Goal: Information Seeking & Learning: Learn about a topic

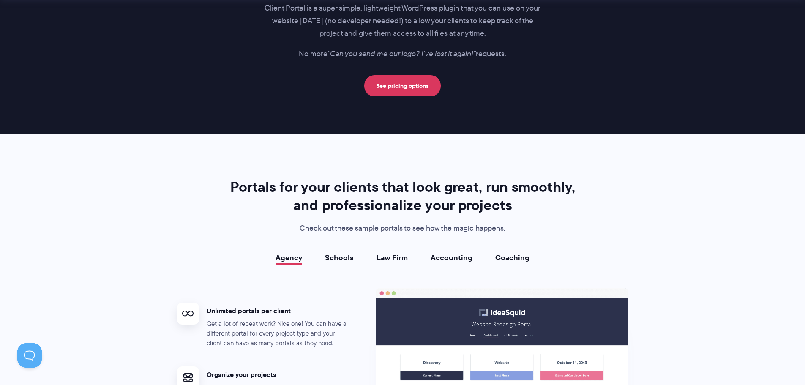
scroll to position [1564, 0]
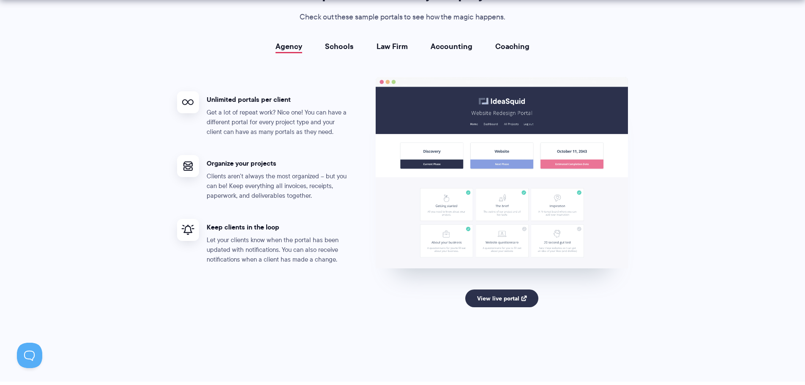
click at [408, 47] on link "Law Firm" at bounding box center [392, 46] width 31 height 8
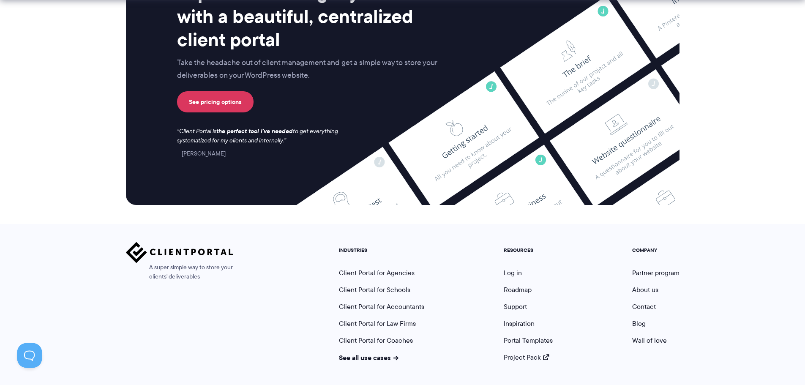
scroll to position [3444, 0]
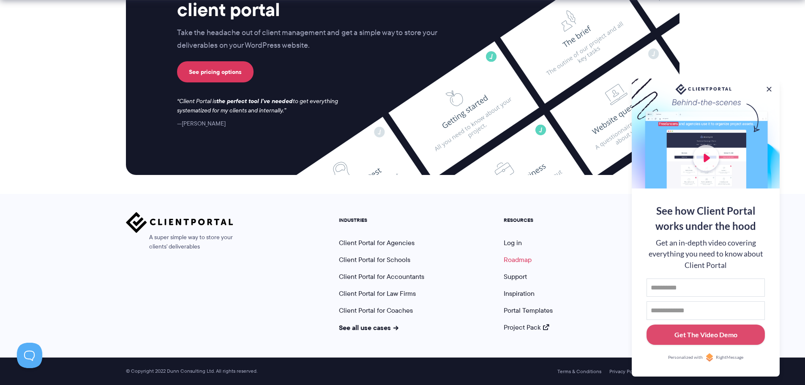
click at [508, 260] on link "Roadmap" at bounding box center [518, 260] width 28 height 10
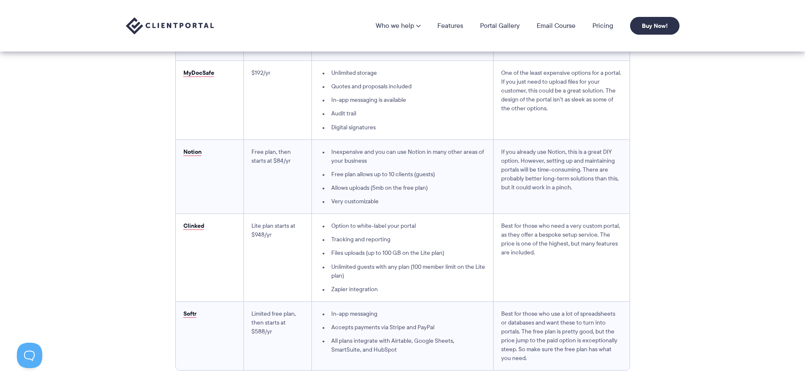
scroll to position [2367, 0]
